Goal: Information Seeking & Learning: Find specific page/section

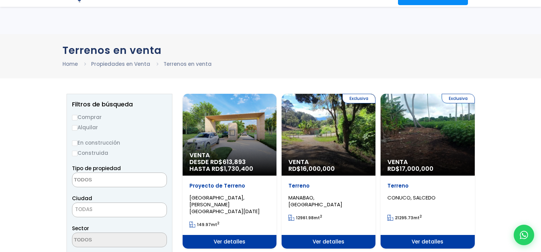
select select
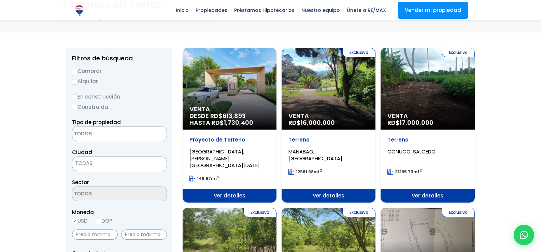
scroll to position [34, 0]
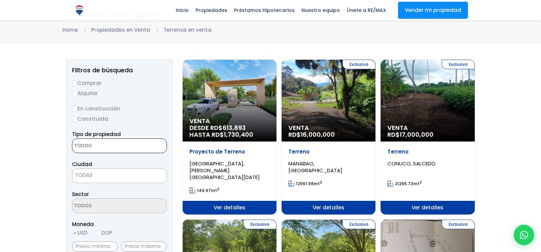
click at [96, 147] on textarea "Search" at bounding box center [105, 146] width 66 height 15
type textarea "SOLARES"
click at [101, 199] on span at bounding box center [119, 206] width 95 height 15
click at [74, 82] on input "Comprar" at bounding box center [74, 83] width 5 height 5
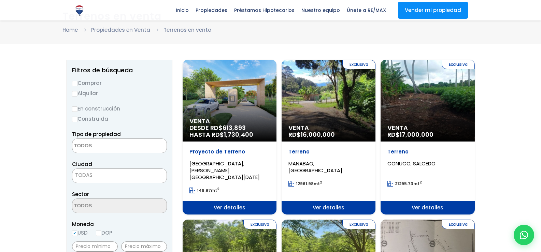
radio input "true"
click at [125, 148] on textarea "Search" at bounding box center [105, 146] width 66 height 15
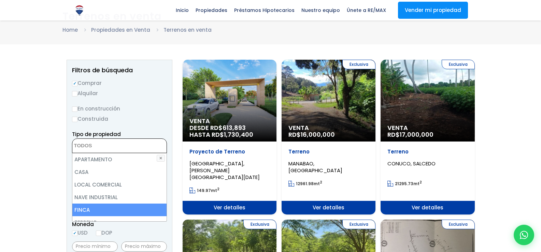
click at [151, 208] on li "FINCA" at bounding box center [119, 210] width 94 height 13
select select "estate"
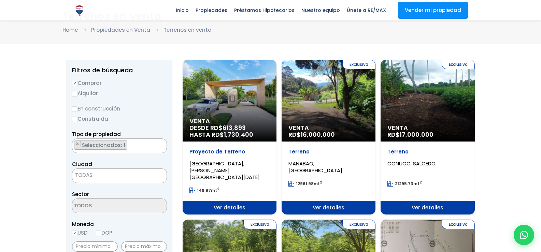
click at [157, 230] on div "Moneda USD DOP" at bounding box center [119, 229] width 95 height 19
click at [144, 177] on span "TODAS" at bounding box center [119, 176] width 94 height 10
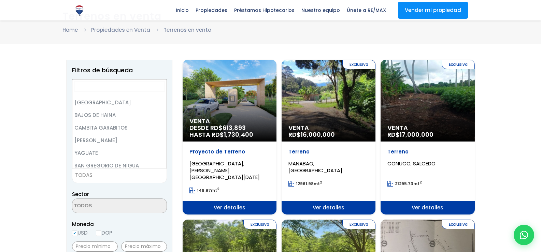
scroll to position [1365, 0]
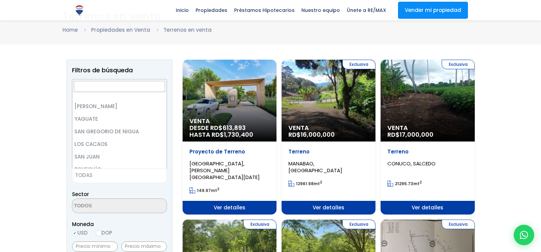
select select "109"
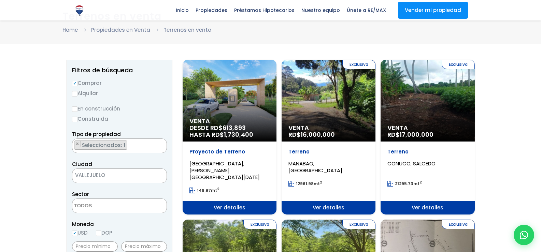
click at [129, 208] on textarea "Search" at bounding box center [105, 206] width 66 height 15
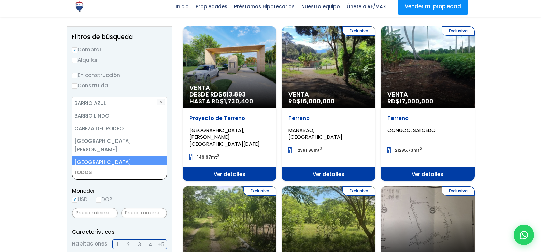
scroll to position [68, 0]
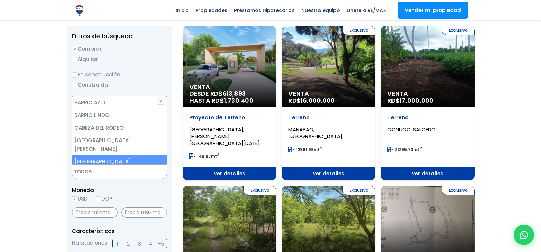
click at [111, 155] on li "[GEOGRAPHIC_DATA]" at bounding box center [119, 161] width 94 height 13
select select "8737"
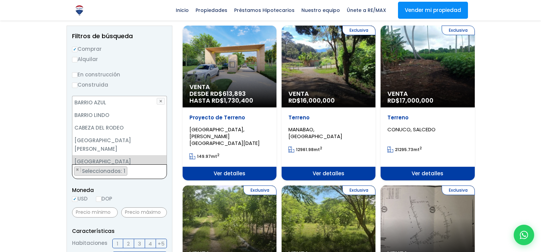
click at [124, 173] on span "Seleccionados: 1" at bounding box center [104, 171] width 46 height 7
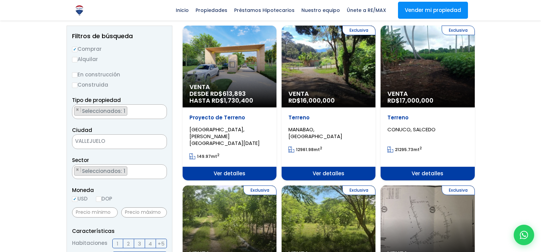
click at [136, 193] on span "Moneda" at bounding box center [119, 190] width 95 height 9
click at [101, 200] on input "DOP" at bounding box center [98, 199] width 5 height 5
radio input "true"
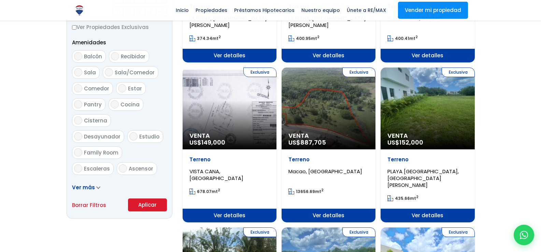
scroll to position [341, 0]
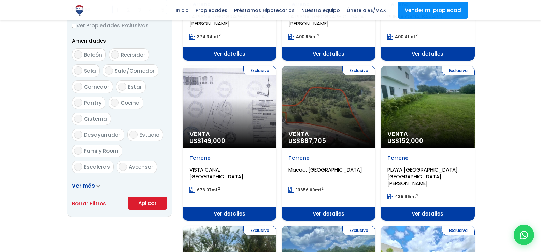
click at [145, 201] on button "Aplicar" at bounding box center [147, 203] width 39 height 13
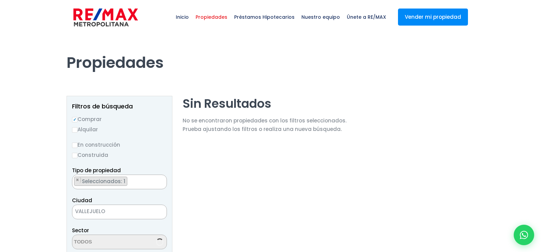
scroll to position [31, 0]
select select "8737"
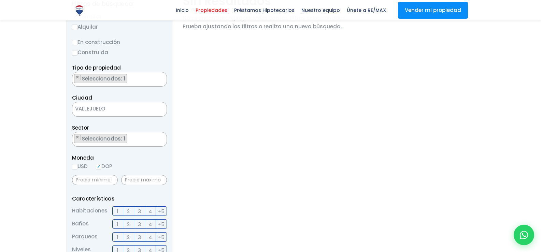
scroll to position [0, 0]
